Goal: Task Accomplishment & Management: Manage account settings

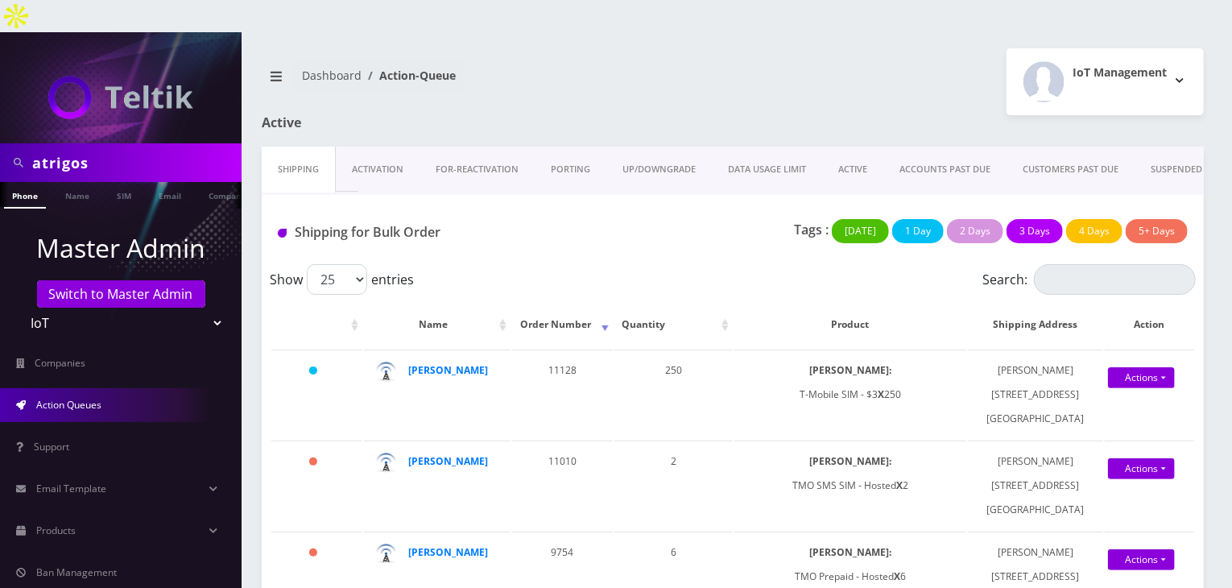
drag, startPoint x: 113, startPoint y: 123, endPoint x: 0, endPoint y: 122, distance: 112.8
click at [0, 143] on div "atrigos" at bounding box center [121, 162] width 242 height 39
type input "[PERSON_NAME]"
click at [66, 182] on link "Name" at bounding box center [77, 195] width 40 height 27
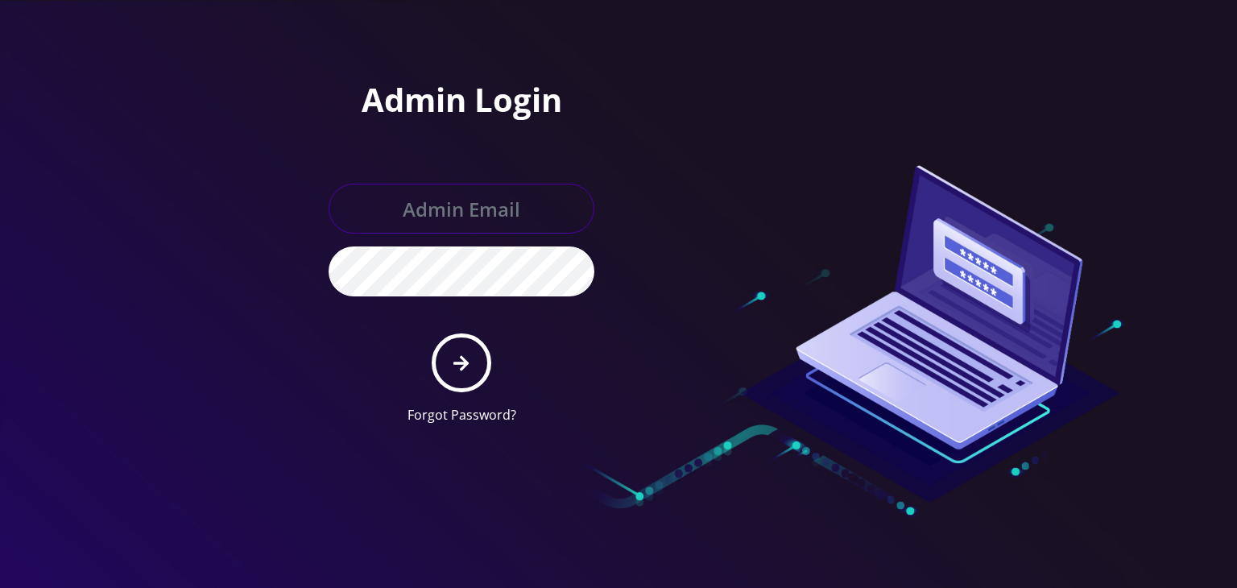
type input "boris@teltik.com"
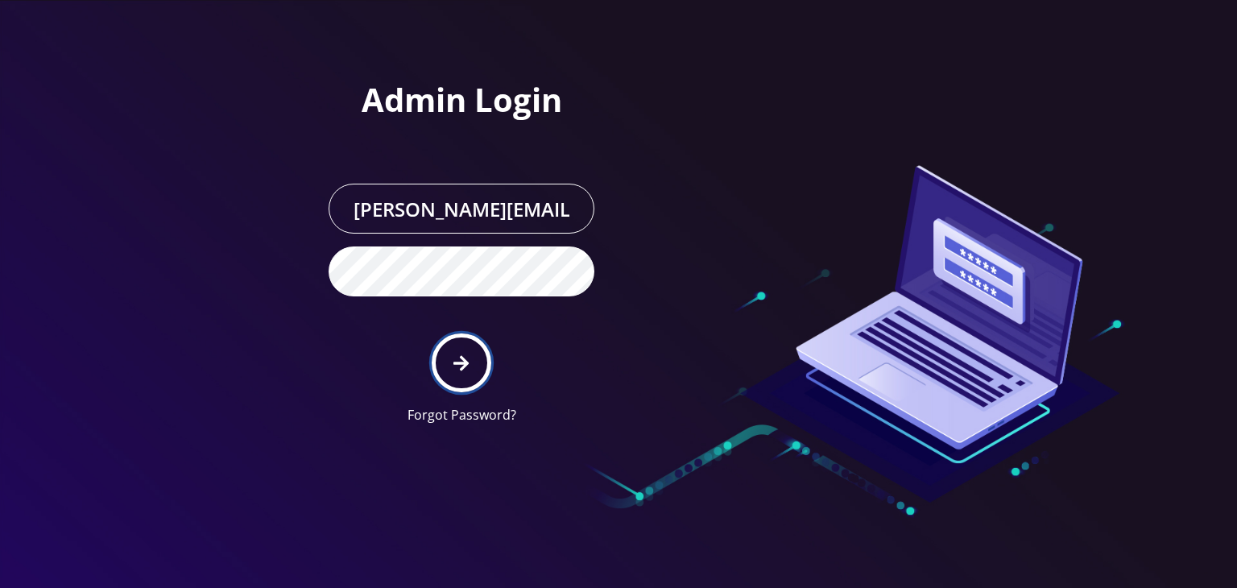
click at [454, 346] on button "submit" at bounding box center [461, 362] width 59 height 59
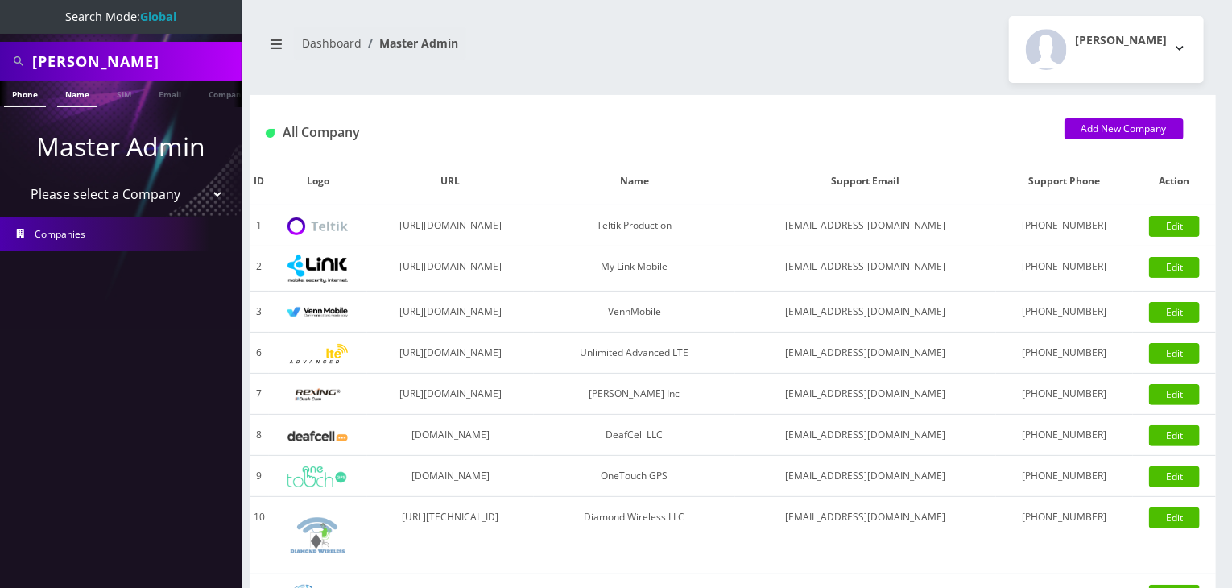
click at [77, 92] on link "Name" at bounding box center [77, 94] width 40 height 27
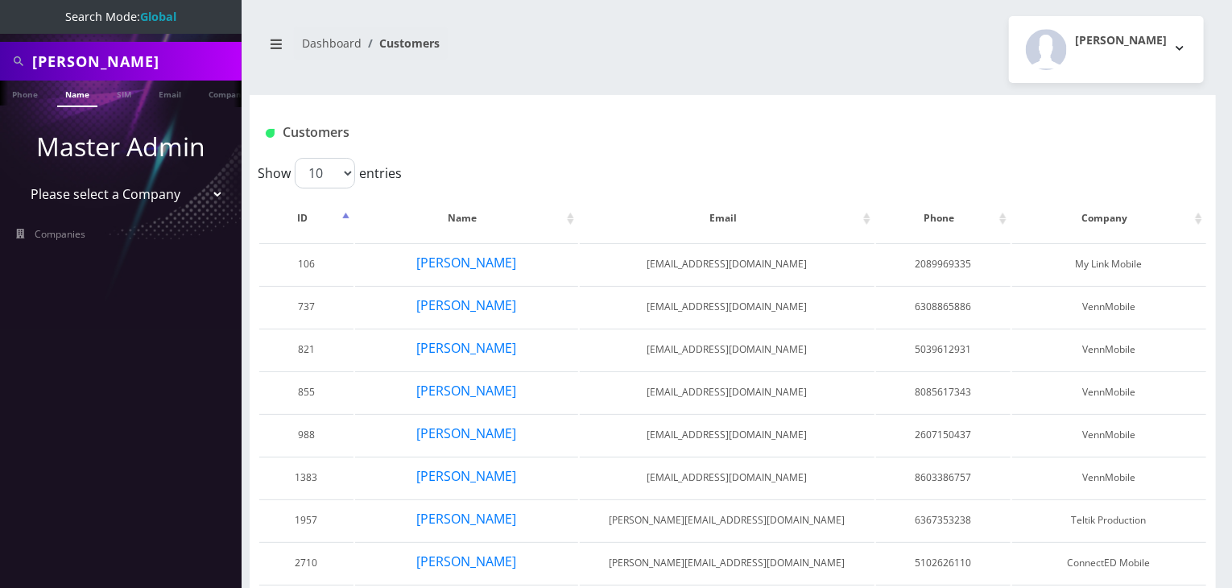
click at [130, 200] on select "Please select a Company Teltik Production My Link Mobile VennMobile Unlimited A…" at bounding box center [121, 194] width 205 height 31
select select "13"
click at [19, 179] on select "Please select a Company Teltik Production My Link Mobile VennMobile Unlimited A…" at bounding box center [121, 194] width 205 height 31
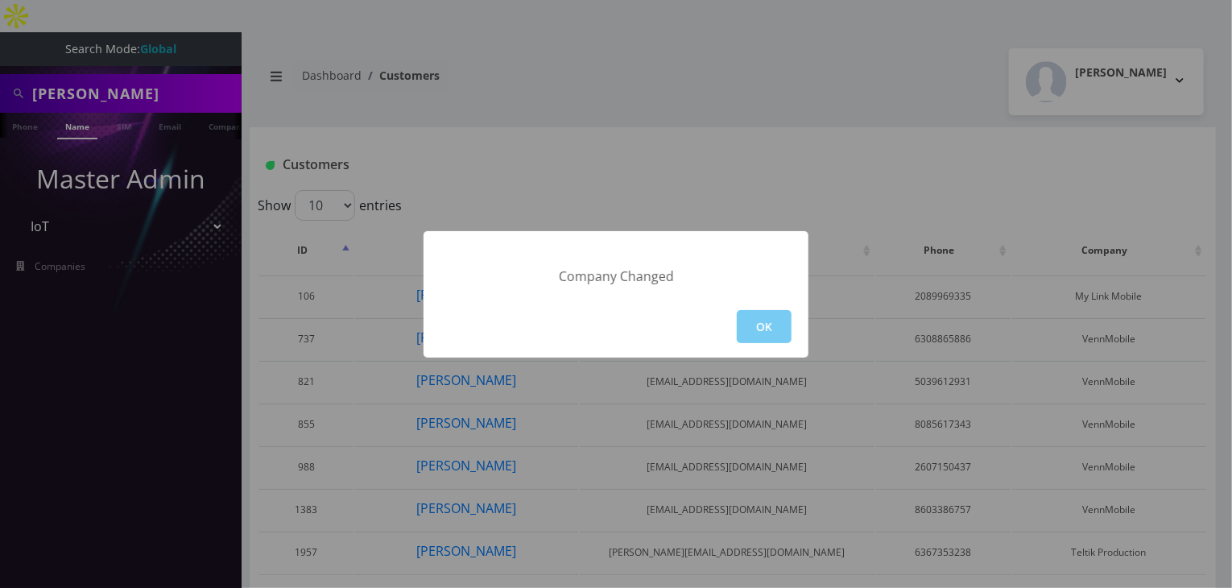
click at [760, 328] on button "OK" at bounding box center [764, 326] width 55 height 33
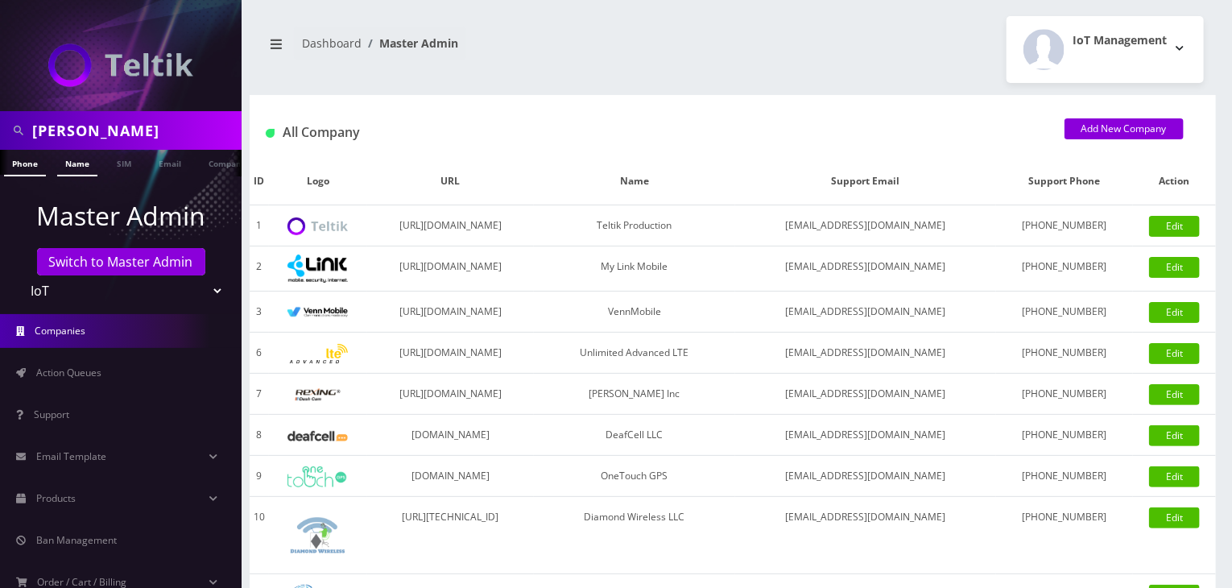
click at [75, 165] on link "Name" at bounding box center [77, 163] width 40 height 27
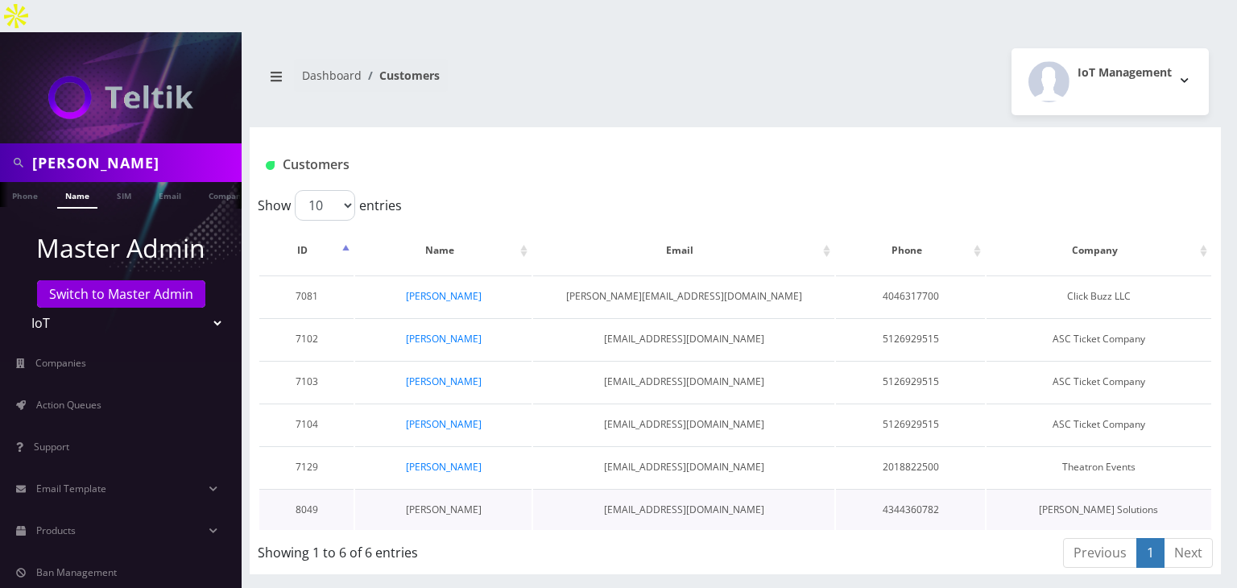
click at [461, 503] on link "Brian Bauer" at bounding box center [444, 510] width 76 height 14
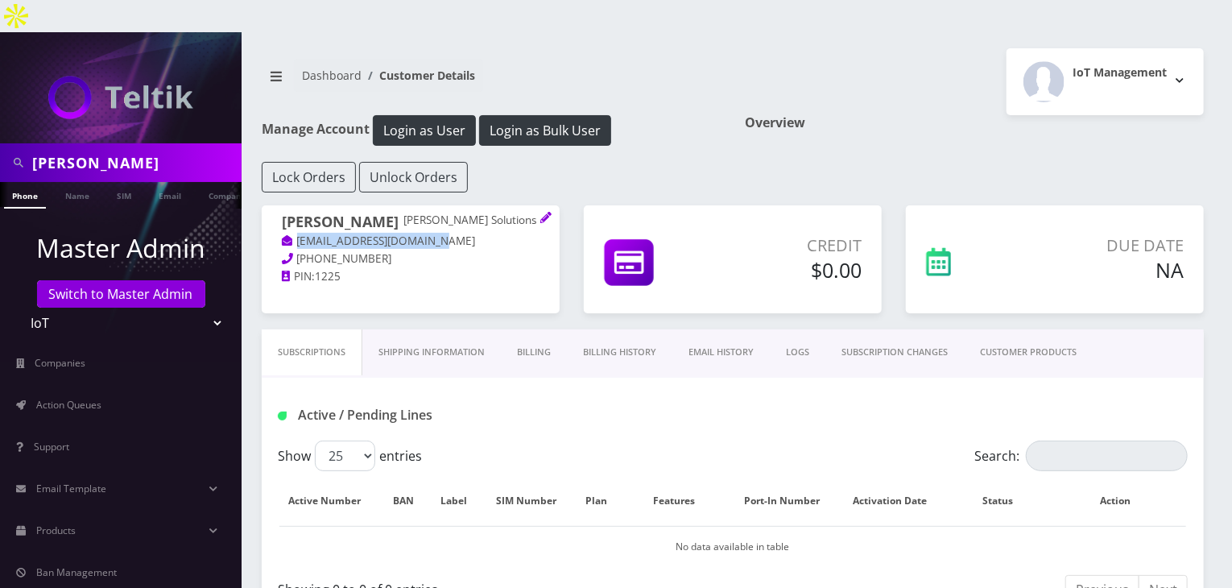
drag, startPoint x: 445, startPoint y: 213, endPoint x: 296, endPoint y: 212, distance: 148.2
click at [296, 233] on p "[EMAIL_ADDRESS][DOMAIN_NAME]" at bounding box center [411, 242] width 258 height 18
copy link "[EMAIL_ADDRESS][DOMAIN_NAME]"
click at [546, 212] on icon at bounding box center [545, 217] width 10 height 10
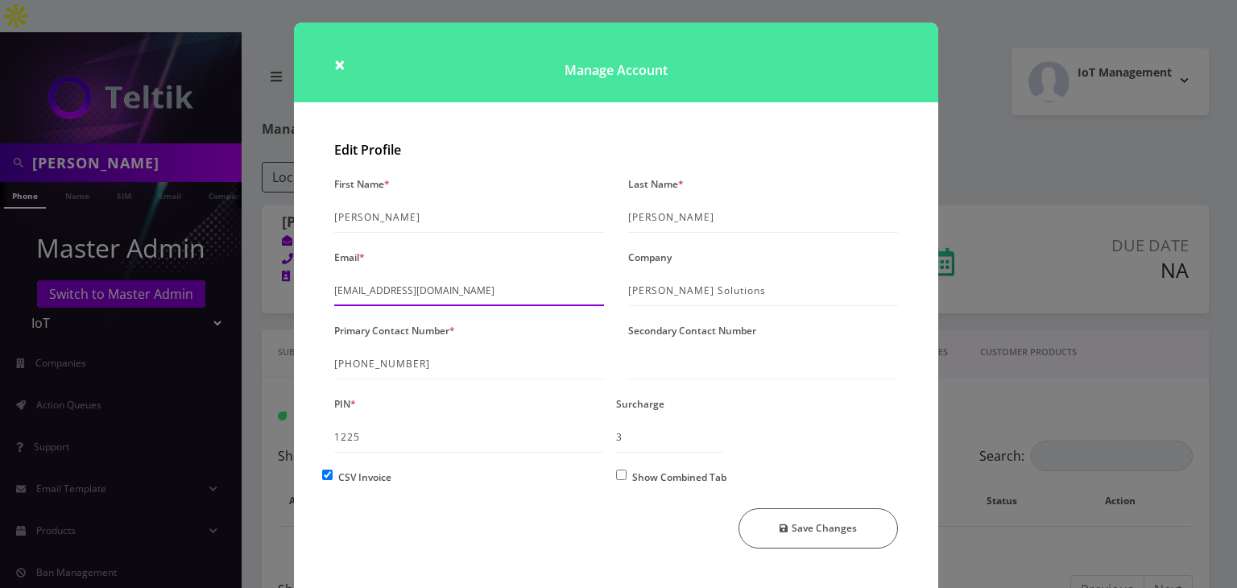
drag, startPoint x: 395, startPoint y: 288, endPoint x: 451, endPoint y: 371, distance: 100.3
click at [396, 293] on input "[EMAIL_ADDRESS][DOMAIN_NAME]" at bounding box center [469, 290] width 270 height 31
type input "[EMAIL_ADDRESS][DOMAIN_NAME]"
click at [826, 536] on button "Save Changes" at bounding box center [819, 528] width 160 height 40
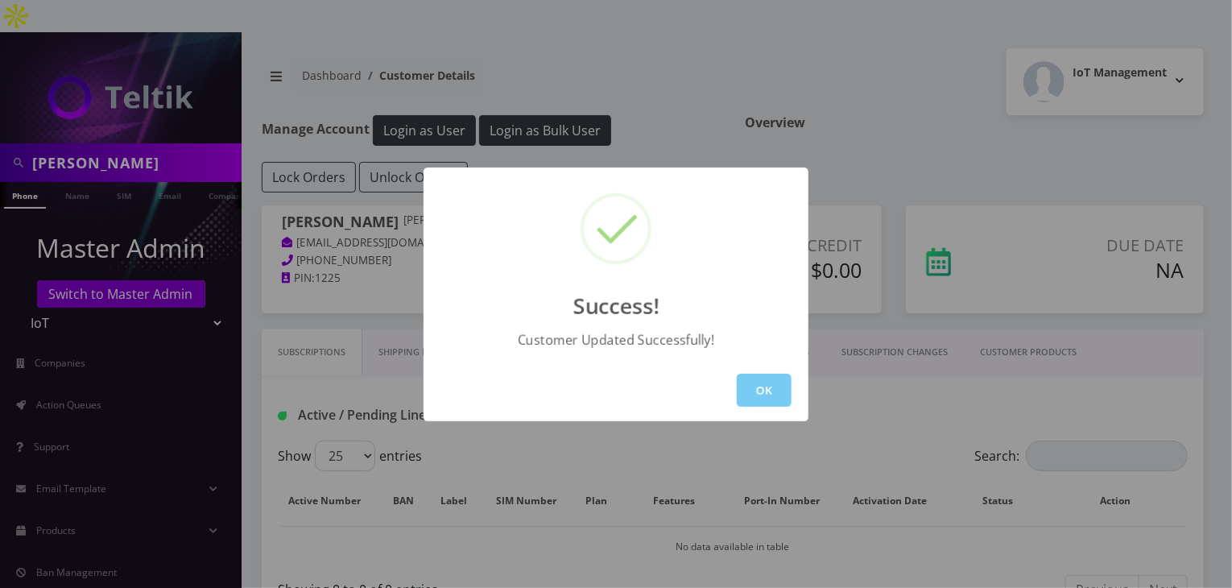
click at [772, 392] on button "OK" at bounding box center [764, 390] width 55 height 33
